Goal: Find contact information: Find contact information

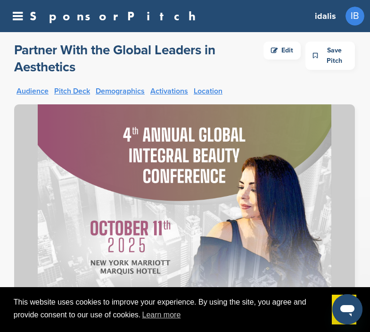
click at [21, 17] on icon at bounding box center [18, 16] width 10 height 12
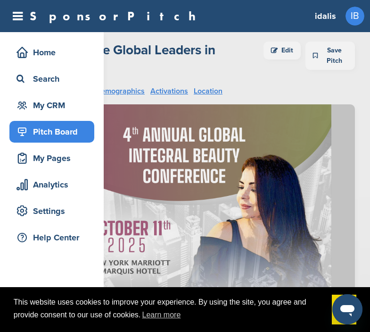
click at [25, 139] on div "Pitch Board" at bounding box center [54, 131] width 80 height 17
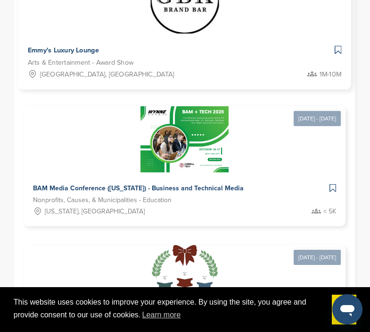
scroll to position [996, 0]
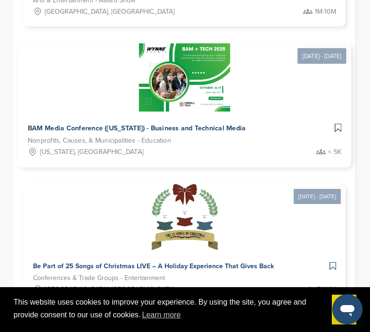
click at [82, 125] on span "BAM Media Conference ([US_STATE]) - Business and Technical Media" at bounding box center [137, 128] width 218 height 8
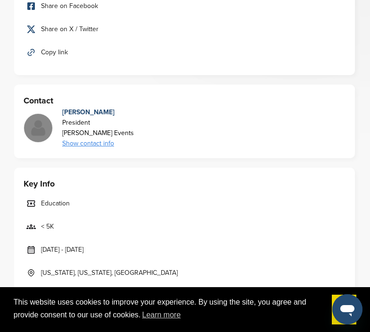
scroll to position [402, 0]
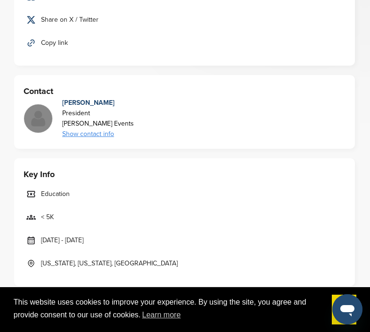
click at [80, 125] on div "[PERSON_NAME] Events" at bounding box center [98, 123] width 72 height 10
drag, startPoint x: 63, startPoint y: 104, endPoint x: 149, endPoint y: 104, distance: 85.4
click at [149, 104] on div "Robert Wynne President Wynne Events Show contact info rob@wynnepr.com" at bounding box center [185, 119] width 322 height 42
drag, startPoint x: 85, startPoint y: 105, endPoint x: 84, endPoint y: 114, distance: 8.5
click at [84, 105] on div "Robert Wynne" at bounding box center [98, 103] width 72 height 10
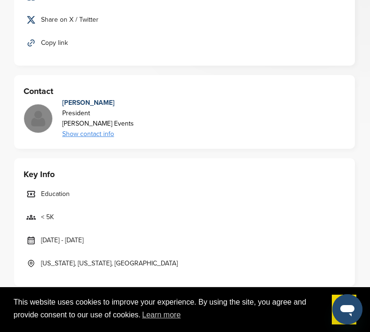
click at [75, 133] on div "Show contact info" at bounding box center [98, 134] width 72 height 10
click at [104, 160] on div "rob@wynnepr.com" at bounding box center [69, 158] width 85 height 10
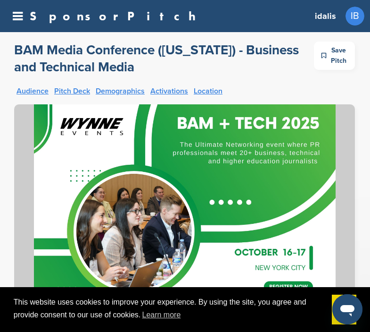
scroll to position [0, 0]
click at [16, 23] on div "SponsorPitch Home Search My CRM Pitch Board My Pages Analytics Settings Help Ce…" at bounding box center [185, 16] width 370 height 32
click at [21, 22] on icon at bounding box center [18, 16] width 10 height 12
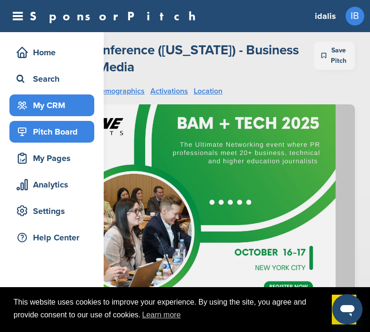
click at [36, 103] on div "My CRM" at bounding box center [54, 105] width 80 height 17
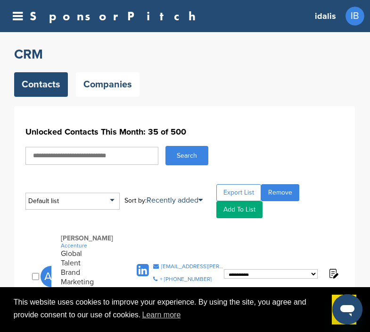
click at [17, 20] on icon at bounding box center [18, 16] width 10 height 12
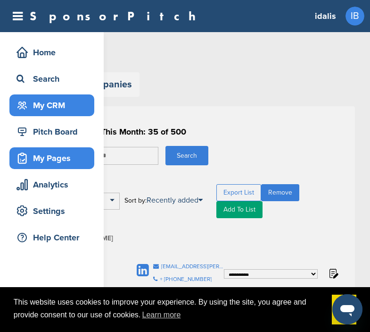
click at [48, 160] on div "My Pages" at bounding box center [54, 157] width 80 height 17
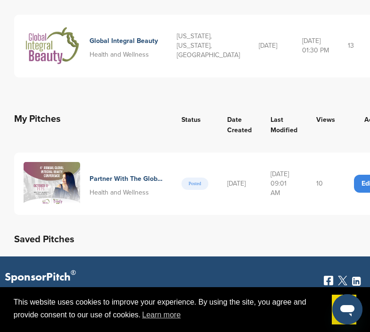
scroll to position [158, 0]
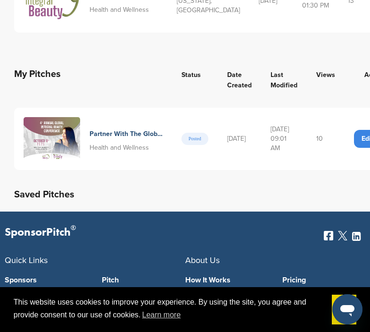
drag, startPoint x: 286, startPoint y: 208, endPoint x: 268, endPoint y: 216, distance: 19.9
click at [268, 170] on tr "Partner With The Global Leaders In Aesthetics Health and Wellness Posted 08/11/…" at bounding box center [210, 139] width 393 height 63
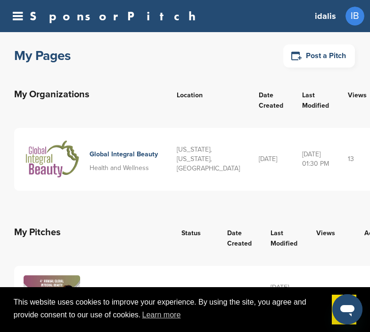
scroll to position [0, 0]
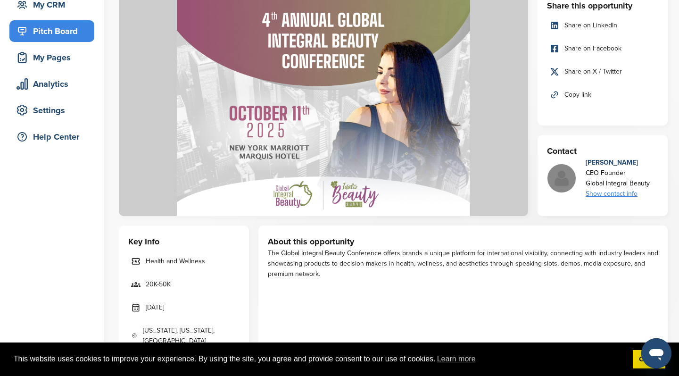
click at [54, 31] on div "Pitch Board" at bounding box center [54, 31] width 80 height 17
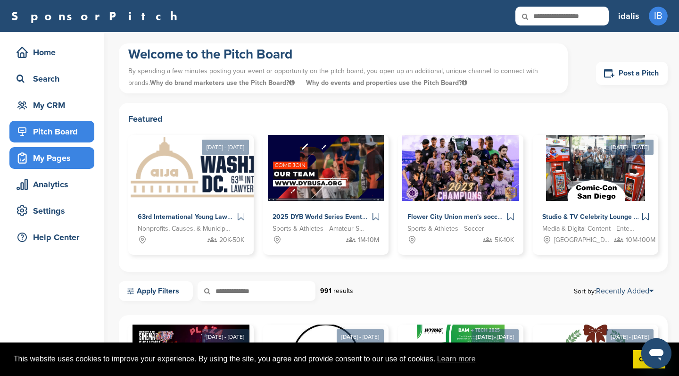
click at [60, 160] on div "My Pages" at bounding box center [54, 157] width 80 height 17
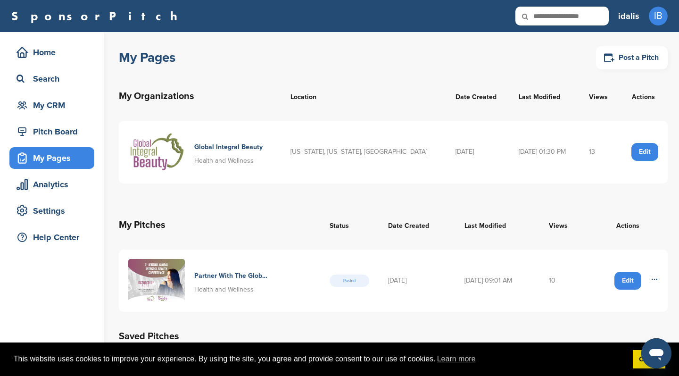
click at [557, 283] on td "10" at bounding box center [564, 280] width 48 height 63
click at [165, 279] on img at bounding box center [156, 281] width 57 height 44
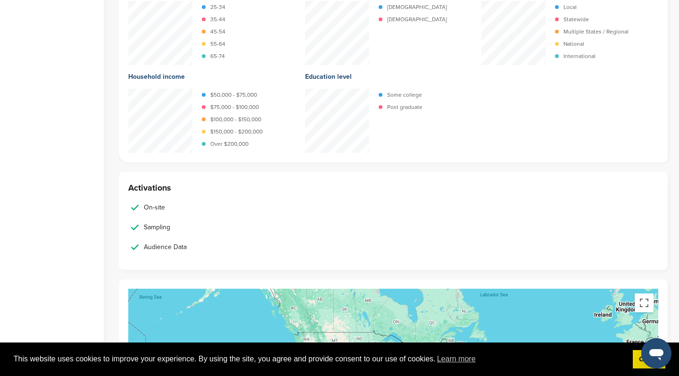
scroll to position [1124, 0]
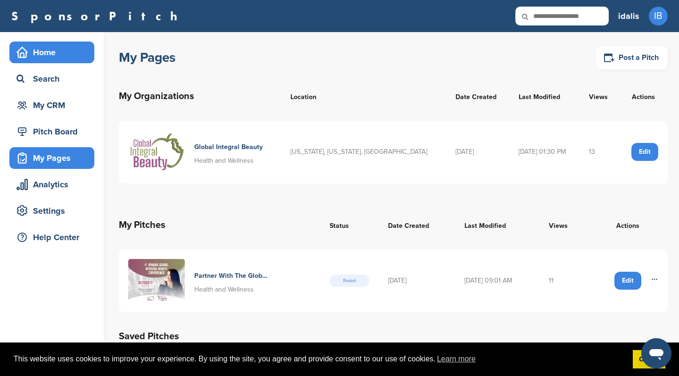
click at [48, 50] on div "Home" at bounding box center [54, 52] width 80 height 17
